Goal: Task Accomplishment & Management: Manage account settings

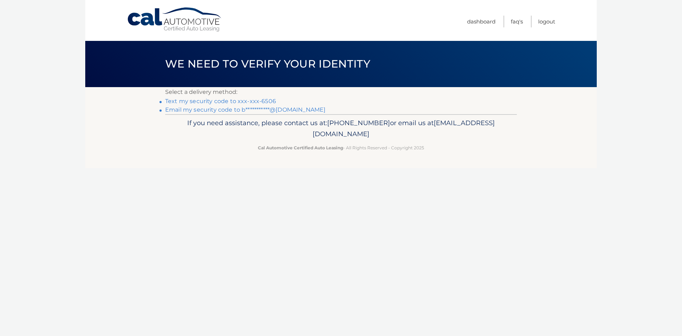
click at [222, 101] on link "Text my security code to xxx-xxx-6506" at bounding box center [220, 101] width 111 height 7
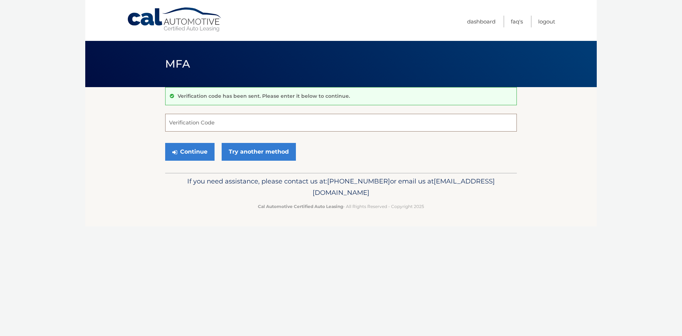
click at [202, 123] on input "Verification Code" at bounding box center [341, 123] width 352 height 18
type input "755803"
click at [191, 151] on button "Continue" at bounding box center [189, 152] width 49 height 18
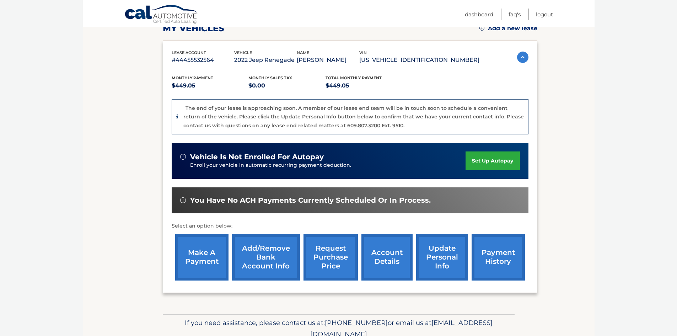
scroll to position [139, 0]
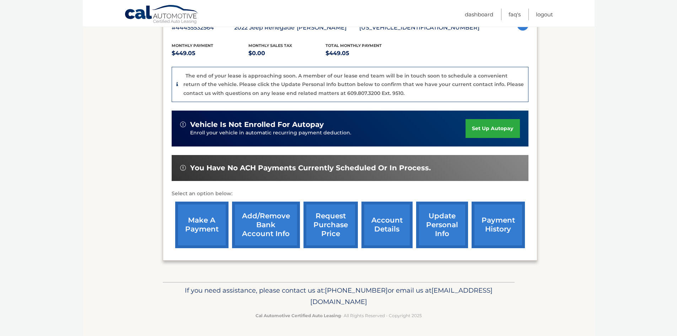
click at [435, 223] on link "update personal info" at bounding box center [442, 224] width 52 height 47
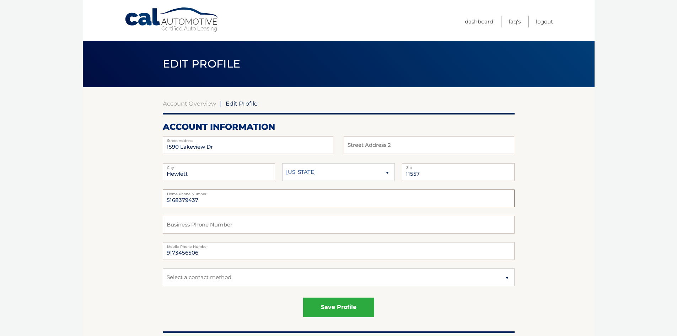
drag, startPoint x: 200, startPoint y: 201, endPoint x: 162, endPoint y: 200, distance: 38.0
click at [163, 200] on input "5168379437" at bounding box center [339, 198] width 352 height 18
click at [211, 197] on input "5168379437" at bounding box center [339, 198] width 352 height 18
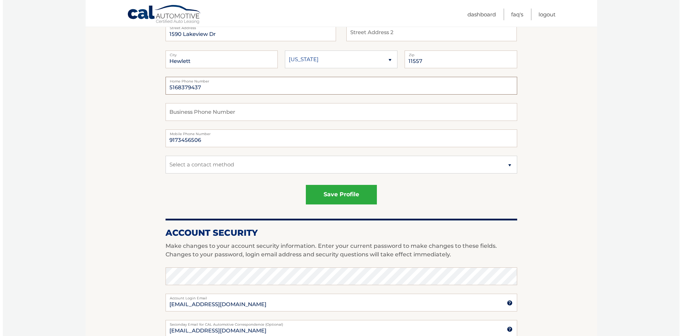
scroll to position [71, 0]
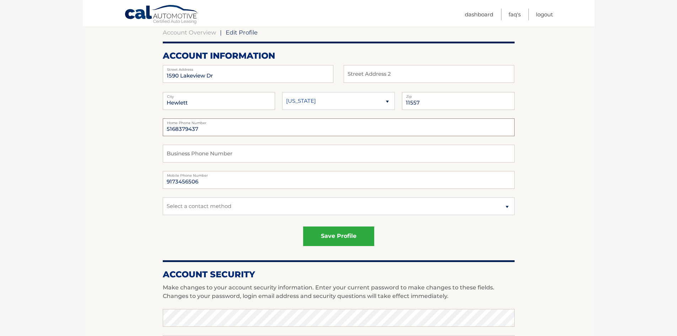
drag, startPoint x: 212, startPoint y: 130, endPoint x: 161, endPoint y: 130, distance: 50.8
click at [163, 130] on input "5168379437" at bounding box center [339, 127] width 352 height 18
type input "9173456506"
click at [347, 237] on button "save profile" at bounding box center [338, 236] width 71 height 20
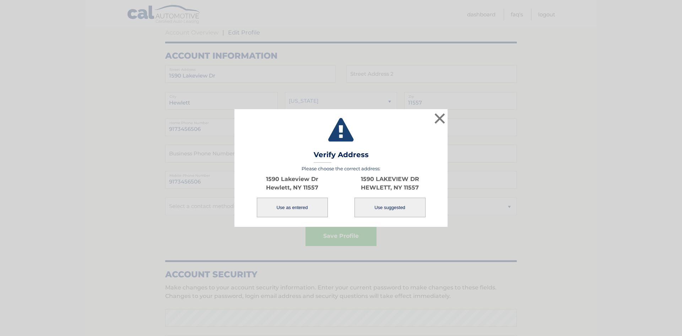
click at [386, 208] on button "Use suggested" at bounding box center [389, 207] width 71 height 20
type input "1590 LAKEVIEW DR"
type input "HEWLETT"
click at [393, 208] on button "Use suggested" at bounding box center [389, 207] width 71 height 20
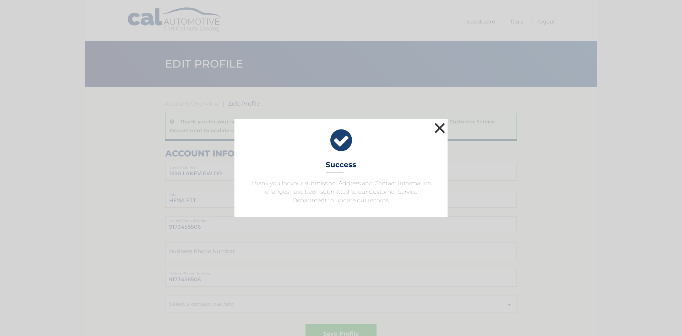
click at [438, 129] on button "×" at bounding box center [440, 128] width 14 height 14
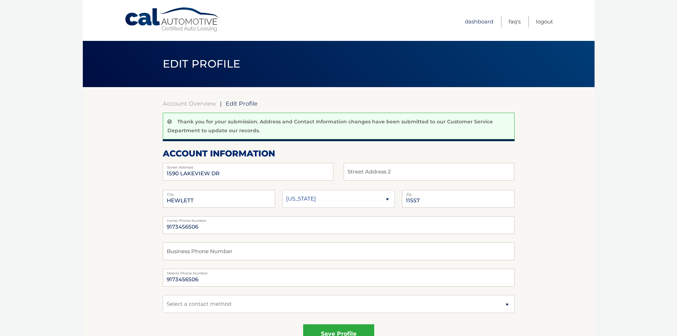
click at [481, 19] on link "Dashboard" at bounding box center [479, 22] width 28 height 12
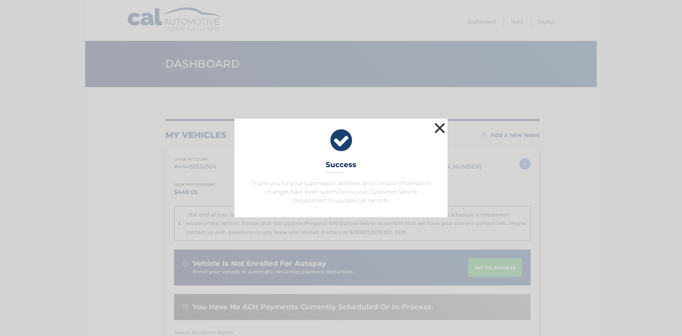
click at [441, 129] on button "×" at bounding box center [440, 128] width 14 height 14
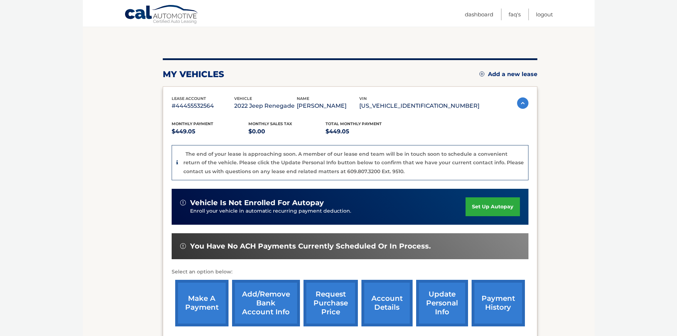
scroll to position [71, 0]
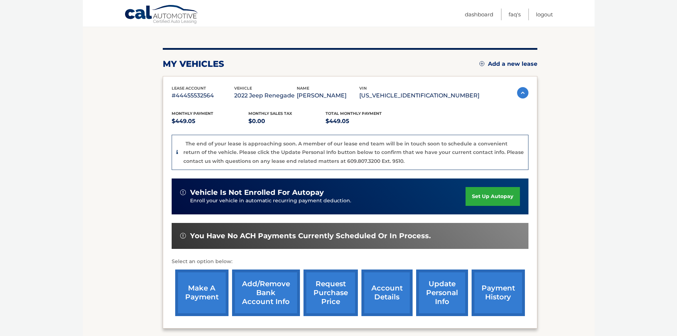
click at [204, 290] on link "make a payment" at bounding box center [201, 292] width 53 height 47
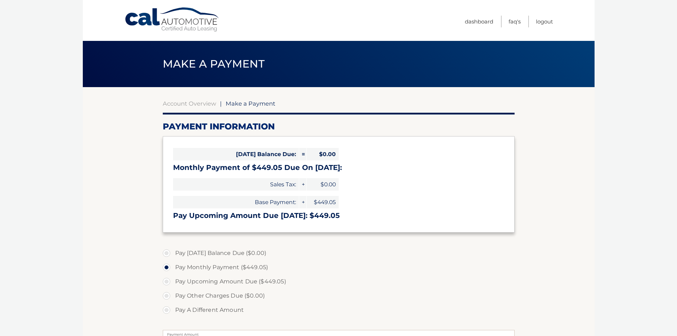
select select "ZDQyZTQ2YjQtNzRiMi00MmZhLTljYzYtMGU4ZDZhZGEwOGEw"
click at [185, 102] on link "Account Overview" at bounding box center [189, 103] width 53 height 7
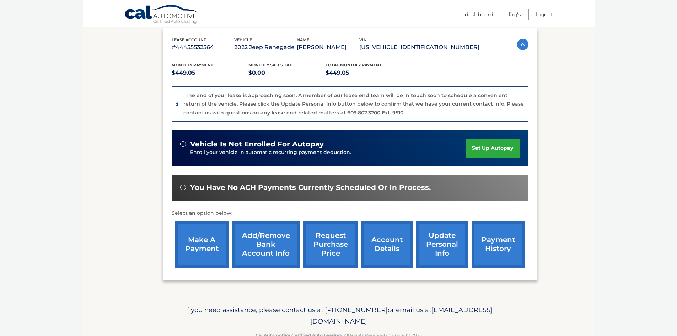
scroll to position [139, 0]
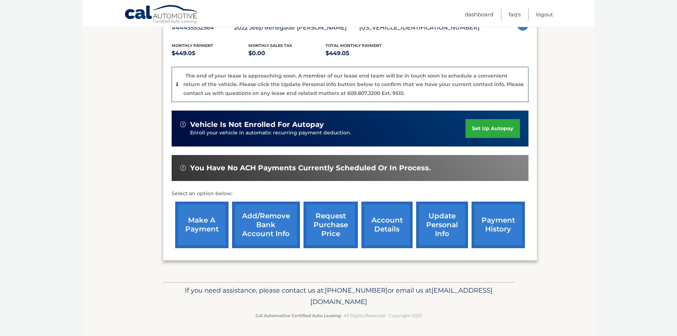
click at [496, 228] on link "payment history" at bounding box center [497, 224] width 53 height 47
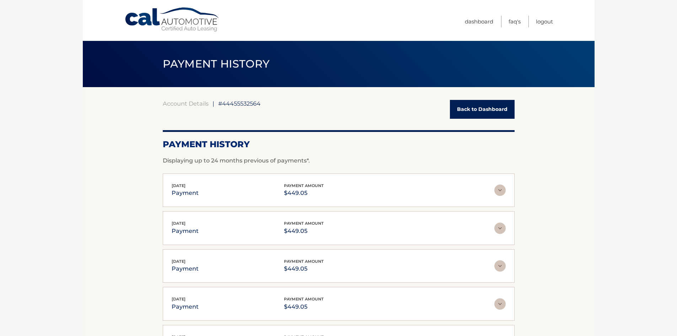
click at [491, 113] on link "Back to Dashboard" at bounding box center [482, 109] width 65 height 19
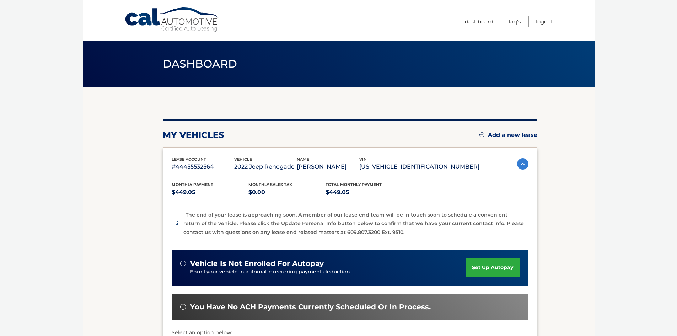
click at [523, 164] on img at bounding box center [522, 163] width 11 height 11
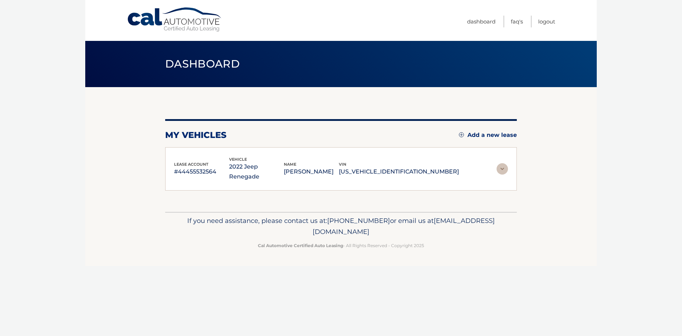
click at [503, 164] on img at bounding box center [501, 168] width 11 height 11
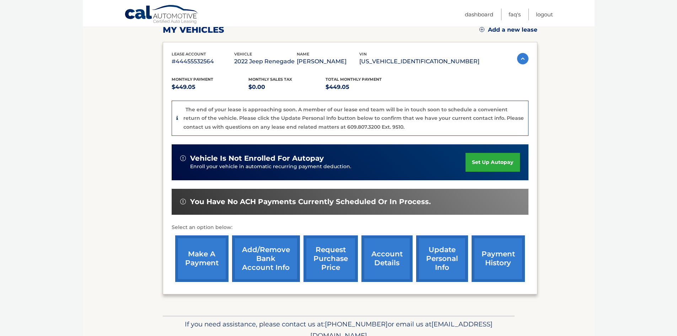
scroll to position [107, 0]
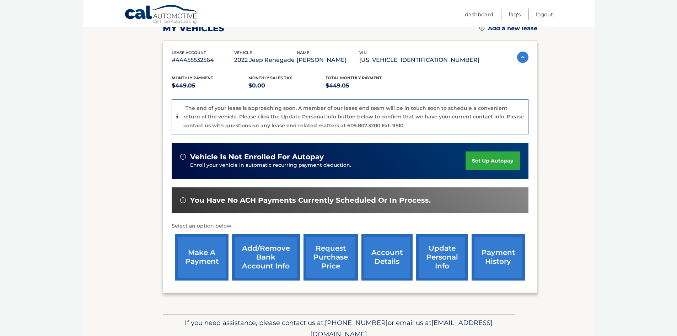
click at [391, 260] on link "account details" at bounding box center [386, 257] width 51 height 47
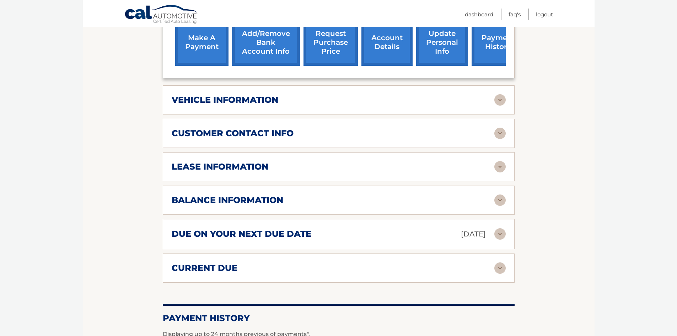
scroll to position [284, 0]
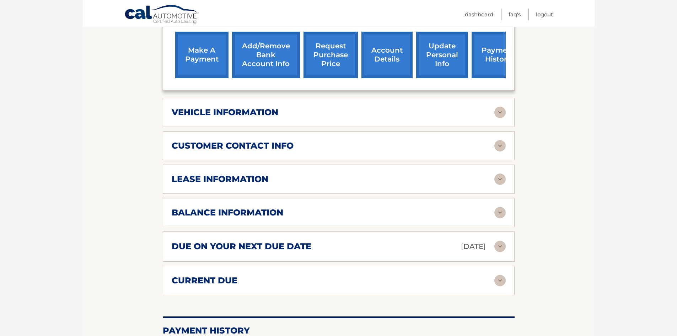
click at [329, 174] on div "lease information" at bounding box center [333, 179] width 322 height 11
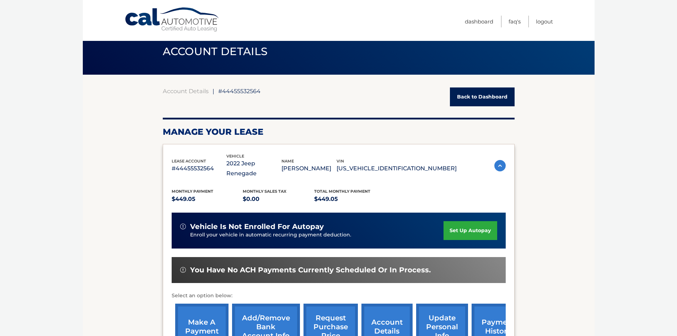
scroll to position [0, 0]
